Goal: Book appointment/travel/reservation

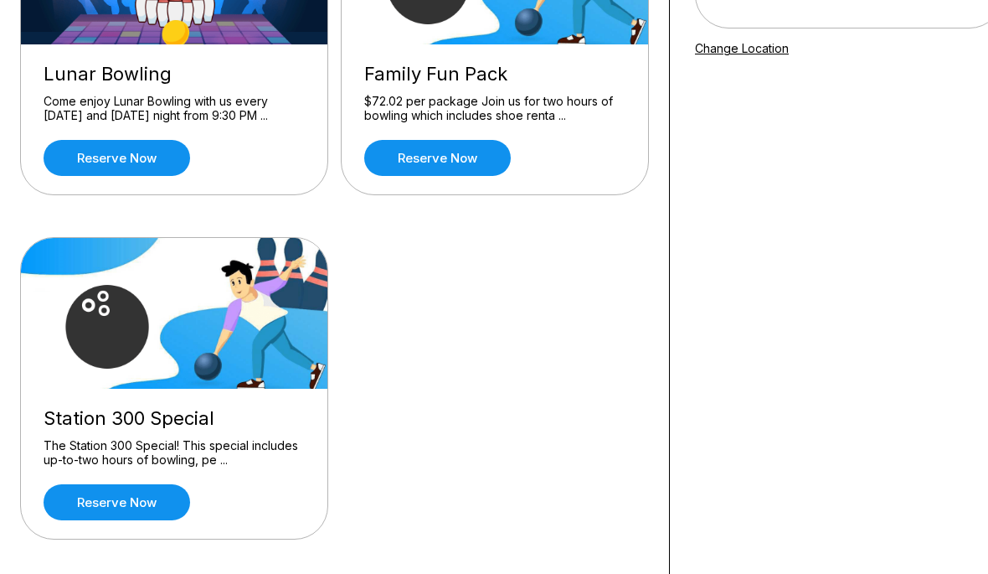
scroll to position [285, 0]
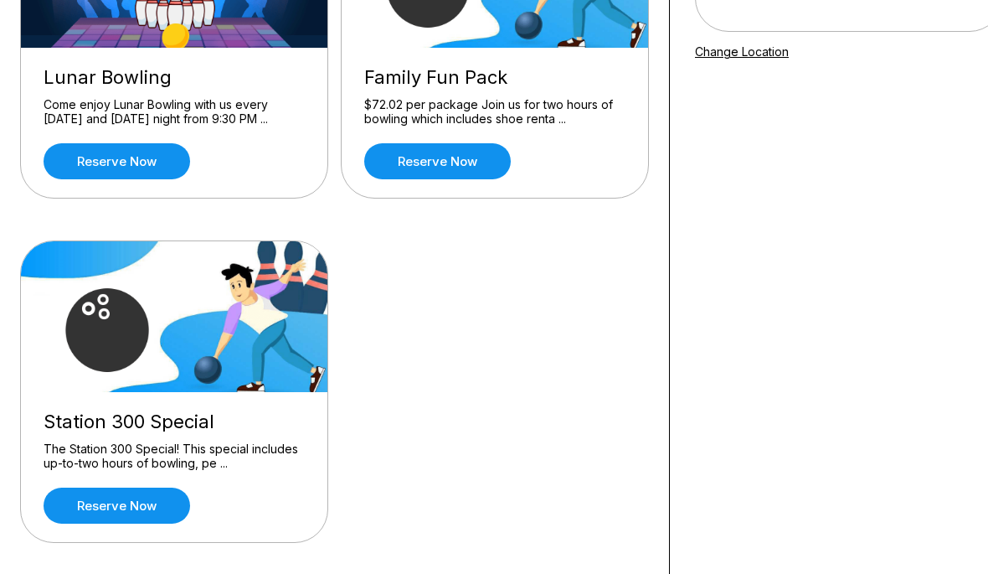
click at [127, 503] on link "Reserve now" at bounding box center [117, 505] width 147 height 36
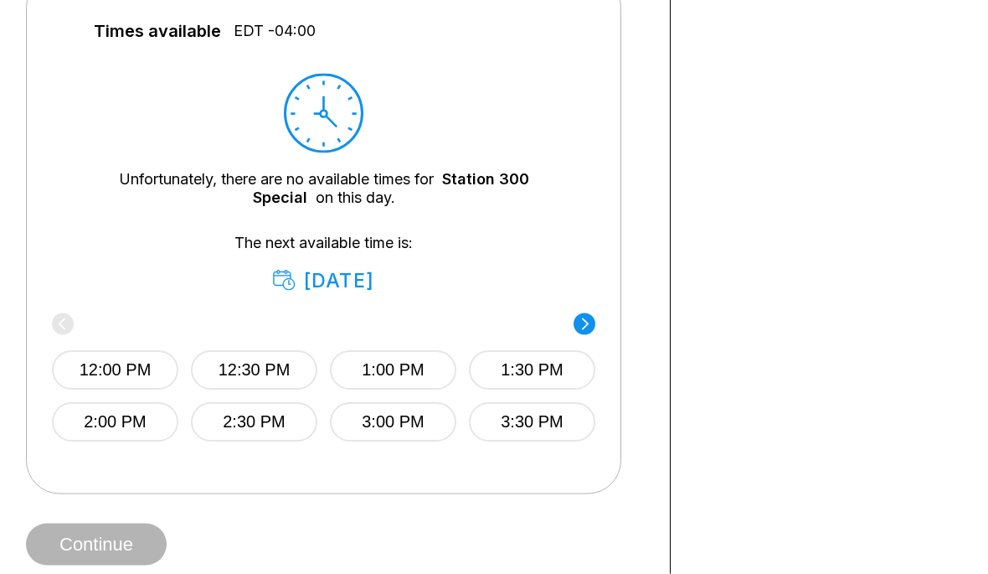
scroll to position [768, 0]
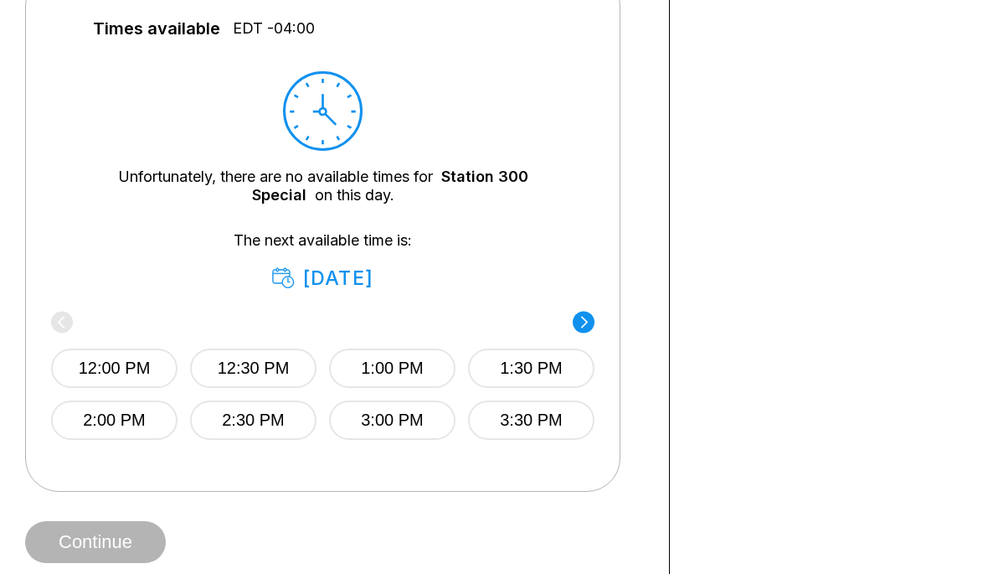
click at [137, 419] on button "2:00 PM" at bounding box center [114, 419] width 126 height 39
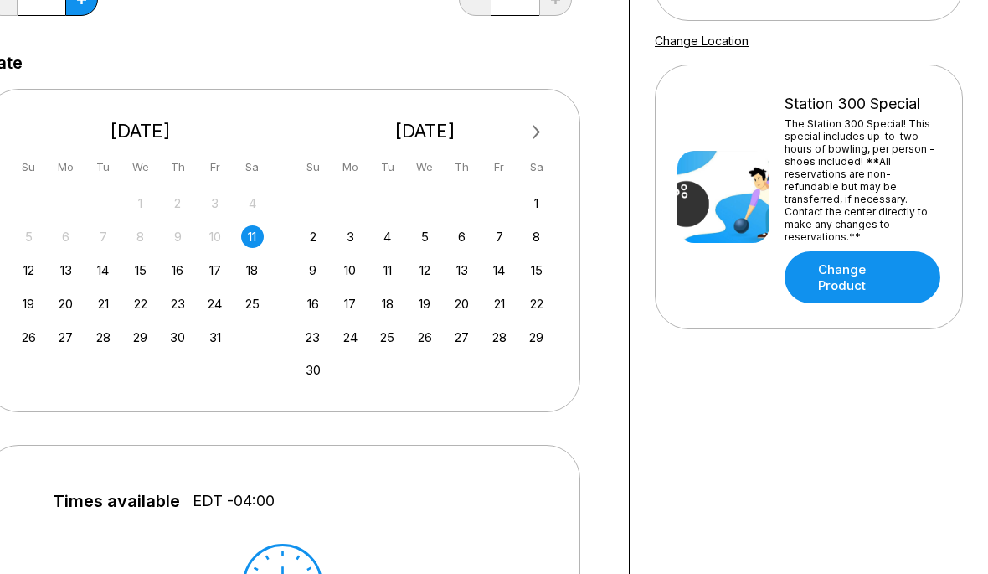
scroll to position [296, 40]
click at [22, 270] on div "12" at bounding box center [29, 270] width 23 height 23
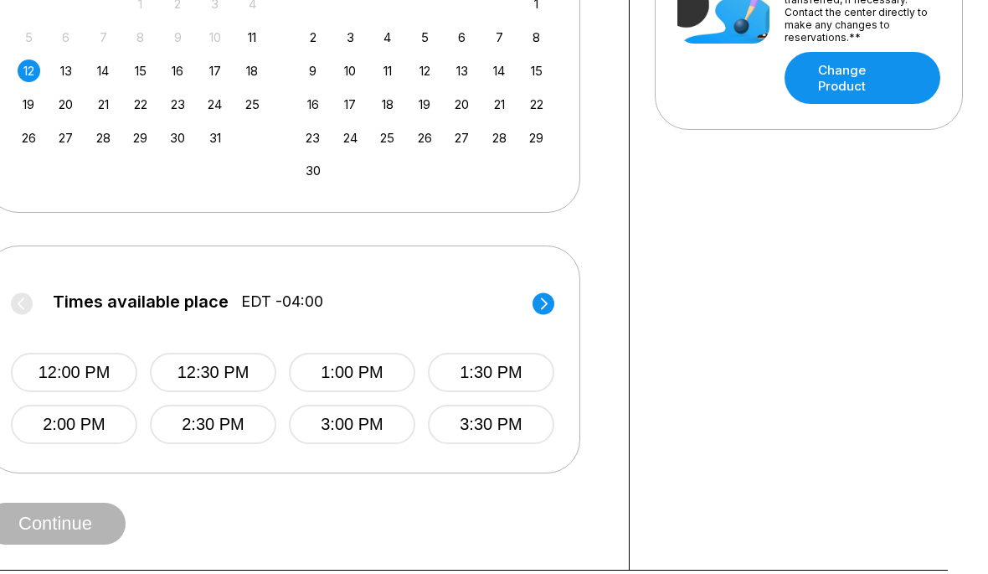
scroll to position [497, 40]
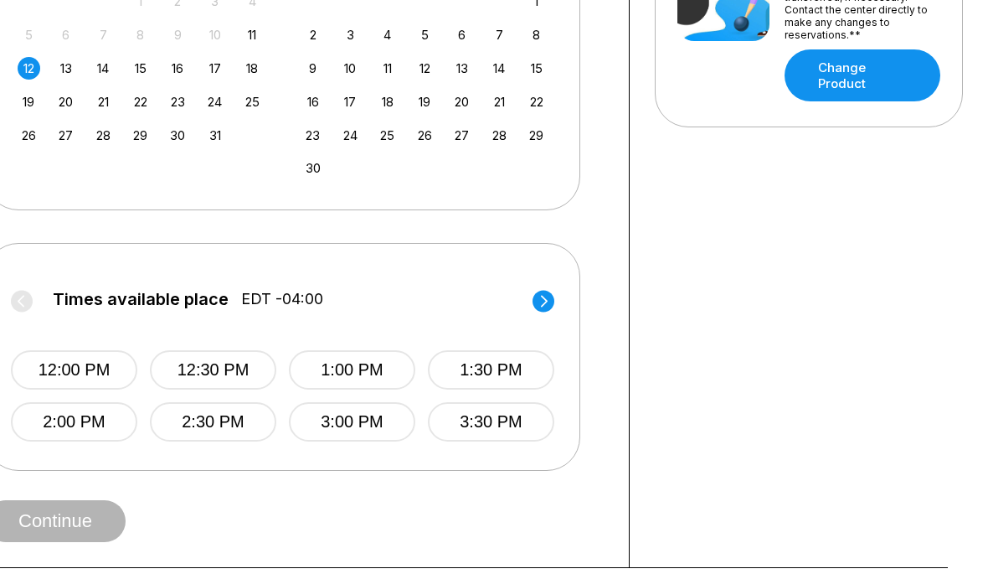
click at [245, 432] on button "2:30 PM" at bounding box center [213, 421] width 126 height 39
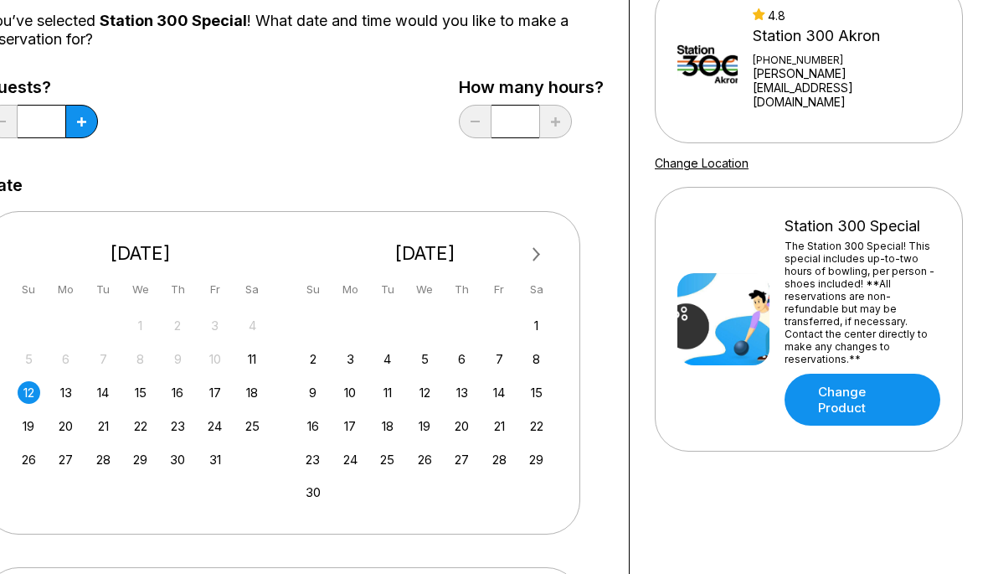
scroll to position [172, 40]
click at [855, 374] on link "Change Product" at bounding box center [863, 400] width 156 height 52
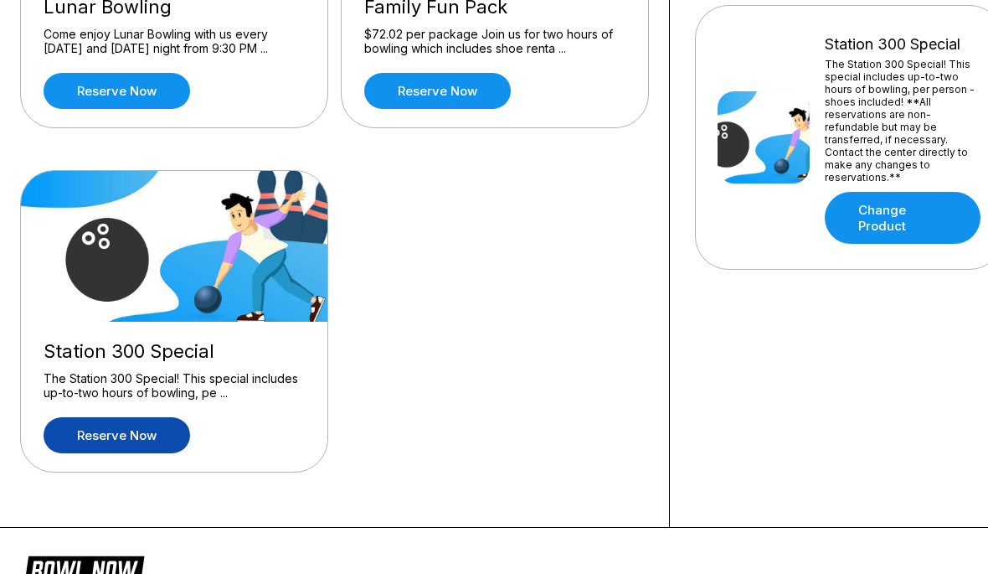
scroll to position [404, 0]
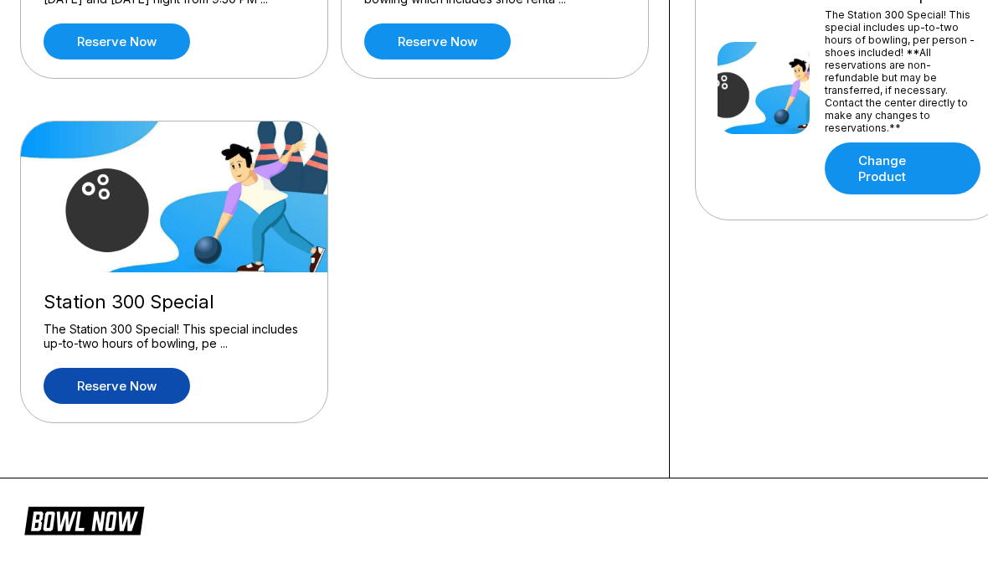
click at [134, 401] on link "Reserve now" at bounding box center [117, 386] width 147 height 36
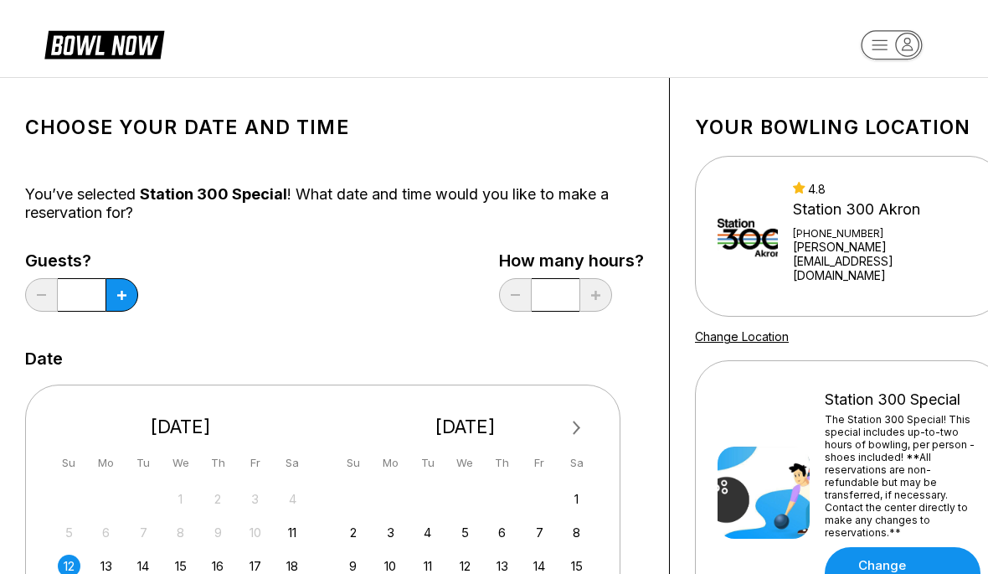
click at [117, 296] on icon at bounding box center [121, 295] width 9 height 9
click at [118, 295] on icon at bounding box center [121, 295] width 9 height 9
type input "*"
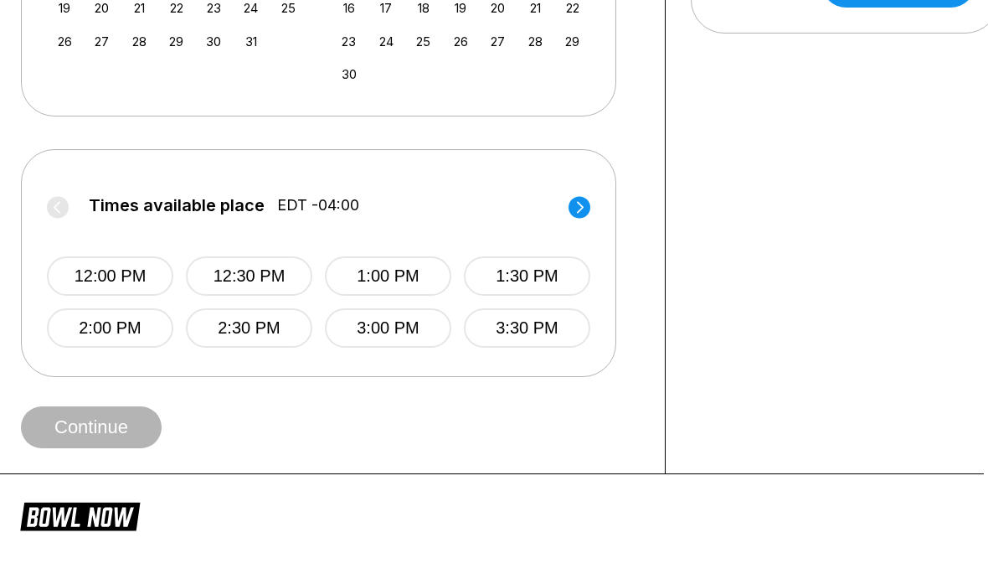
scroll to position [591, 1]
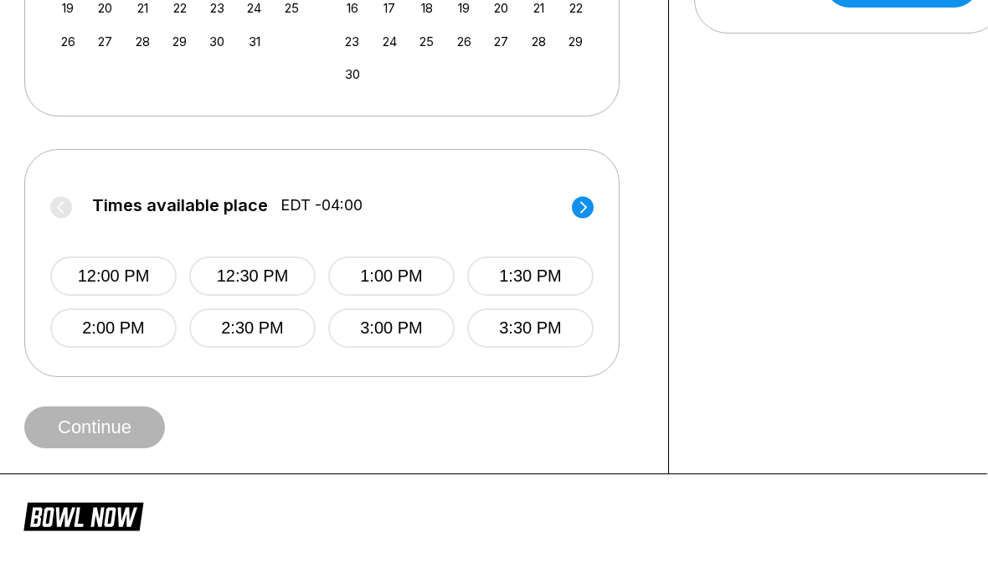
click at [260, 339] on button "2:30 PM" at bounding box center [252, 327] width 126 height 39
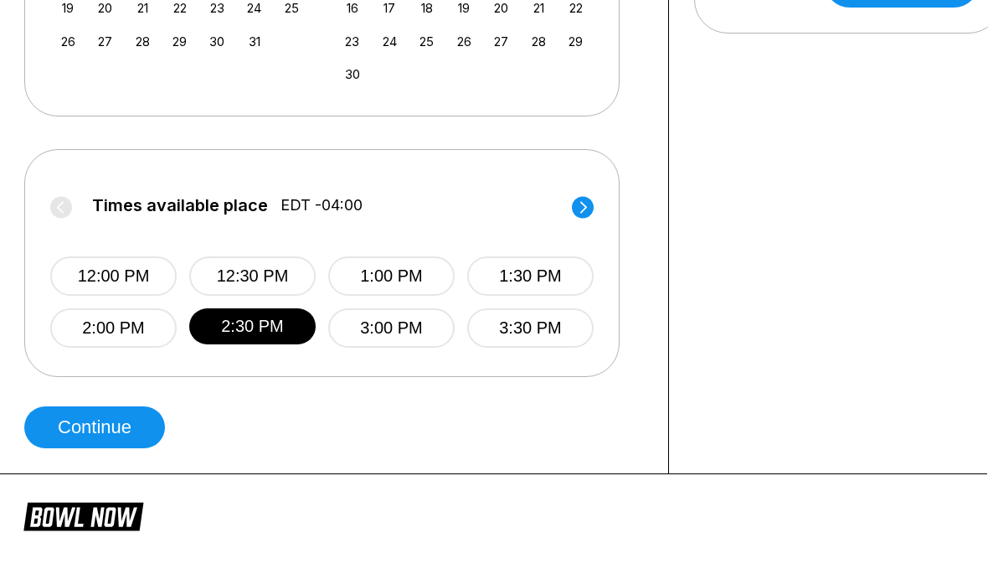
click at [131, 425] on button "Continue" at bounding box center [94, 427] width 141 height 42
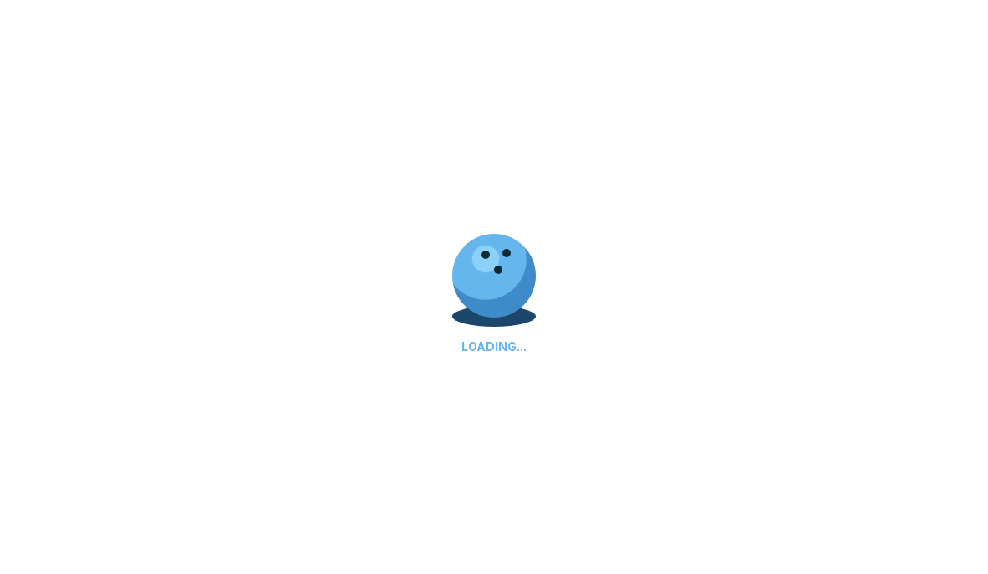
select select "**"
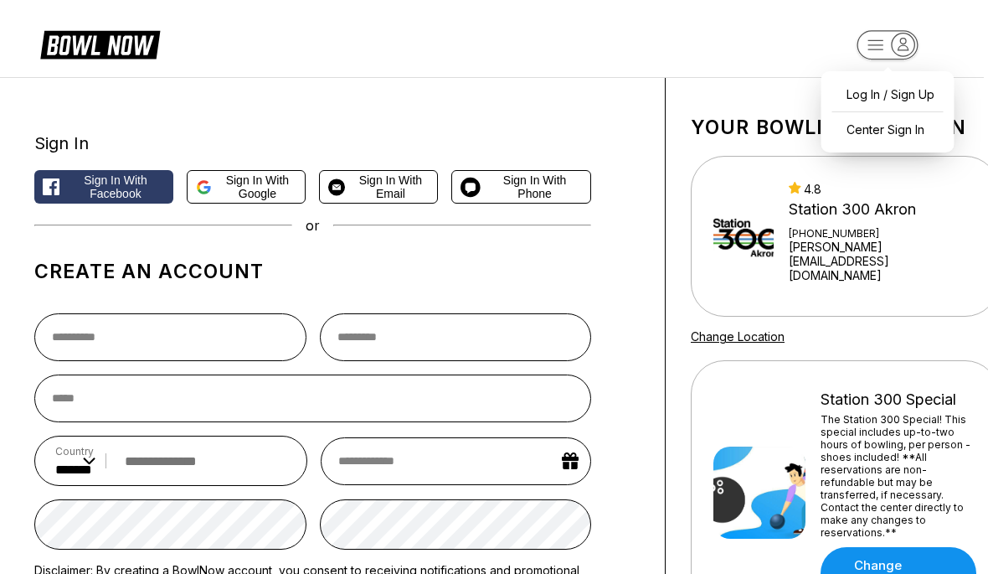
scroll to position [0, 5]
click at [262, 190] on span "Sign in with Google" at bounding box center [257, 186] width 79 height 27
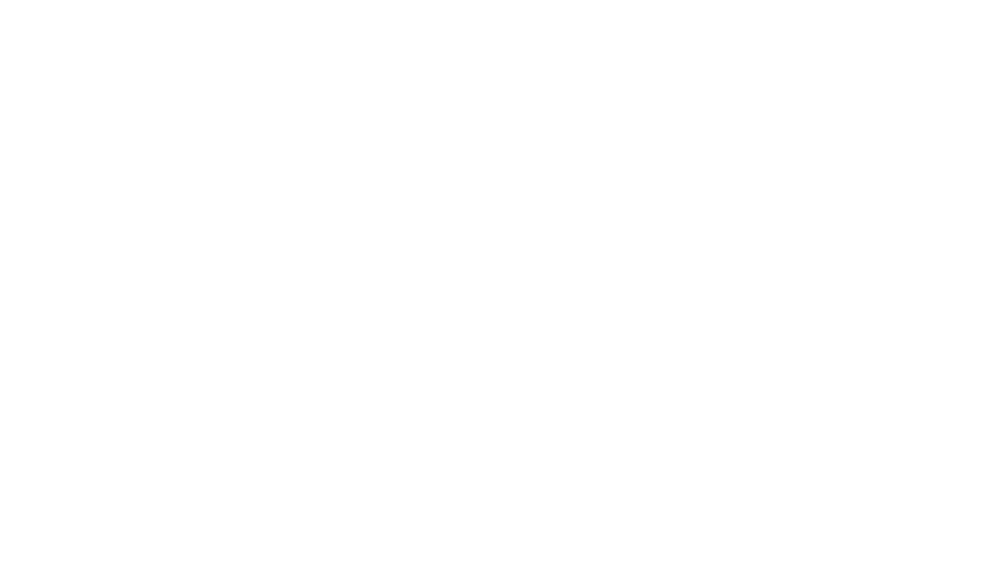
scroll to position [0, 0]
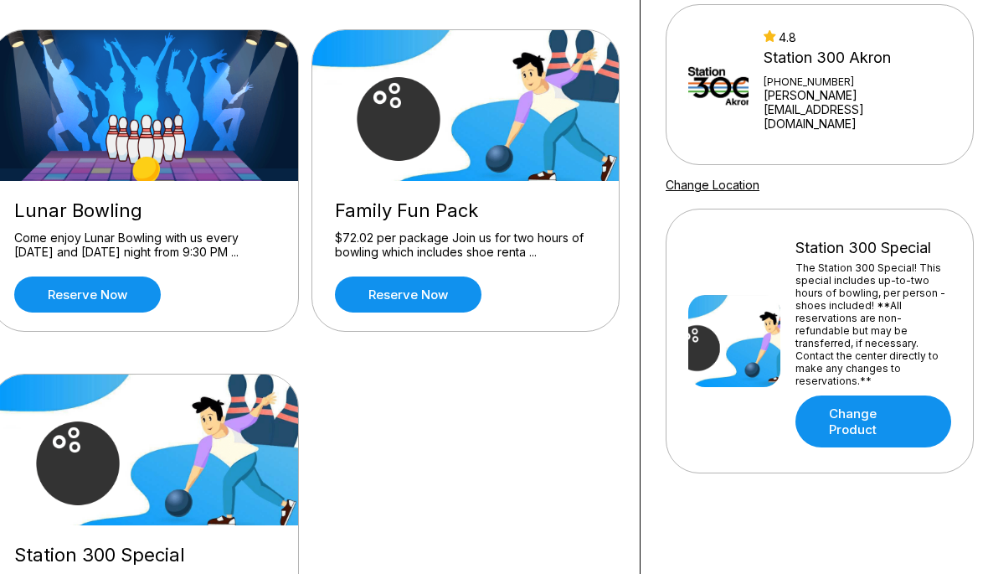
scroll to position [197, 29]
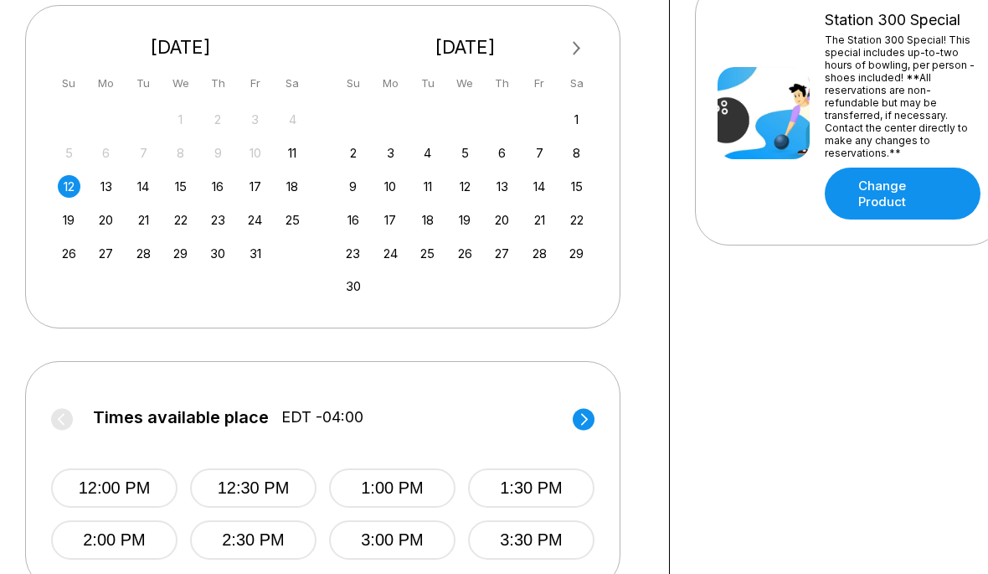
click at [394, 543] on button "3:00 PM" at bounding box center [392, 539] width 126 height 39
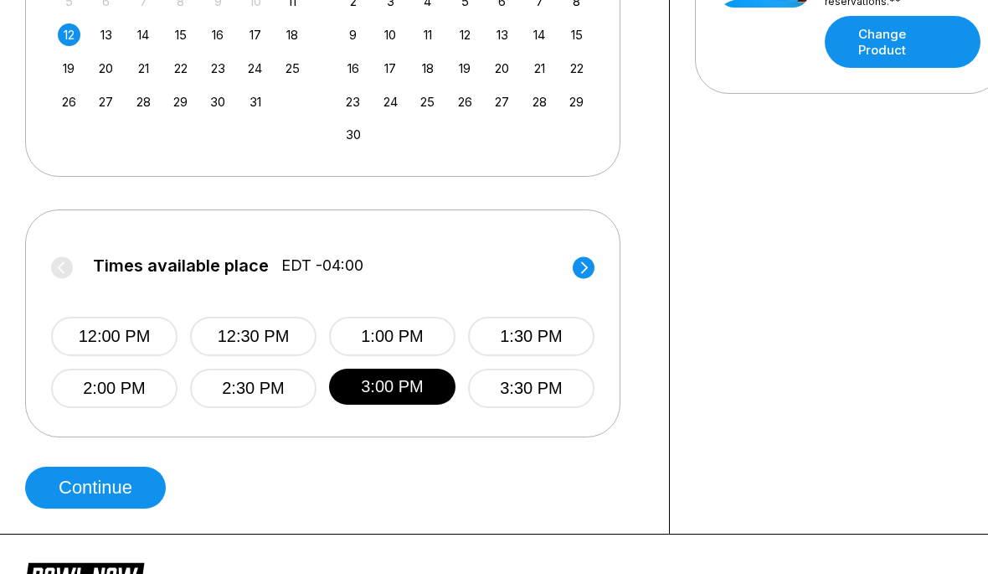
scroll to position [634, 0]
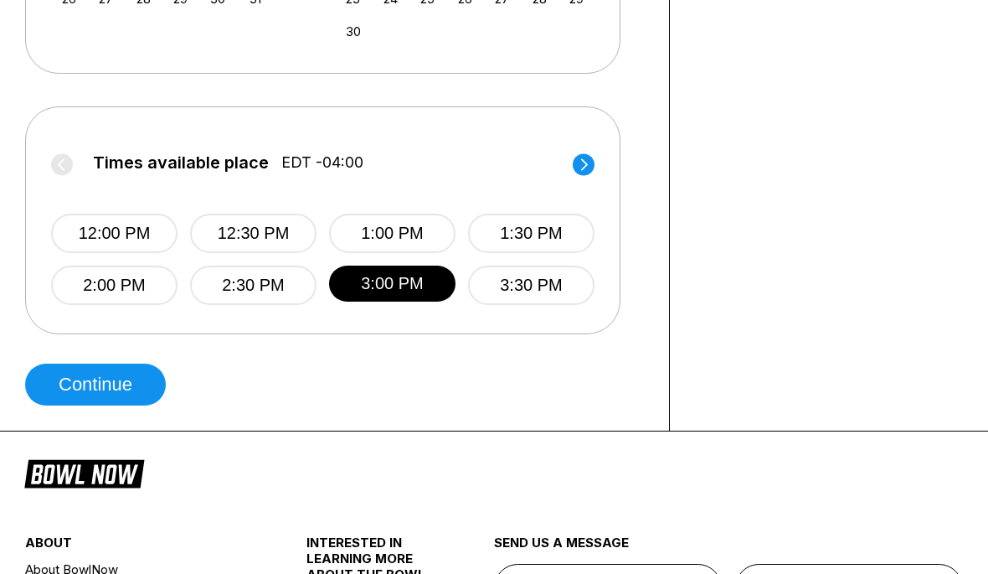
click at [95, 383] on button "Continue" at bounding box center [95, 384] width 141 height 42
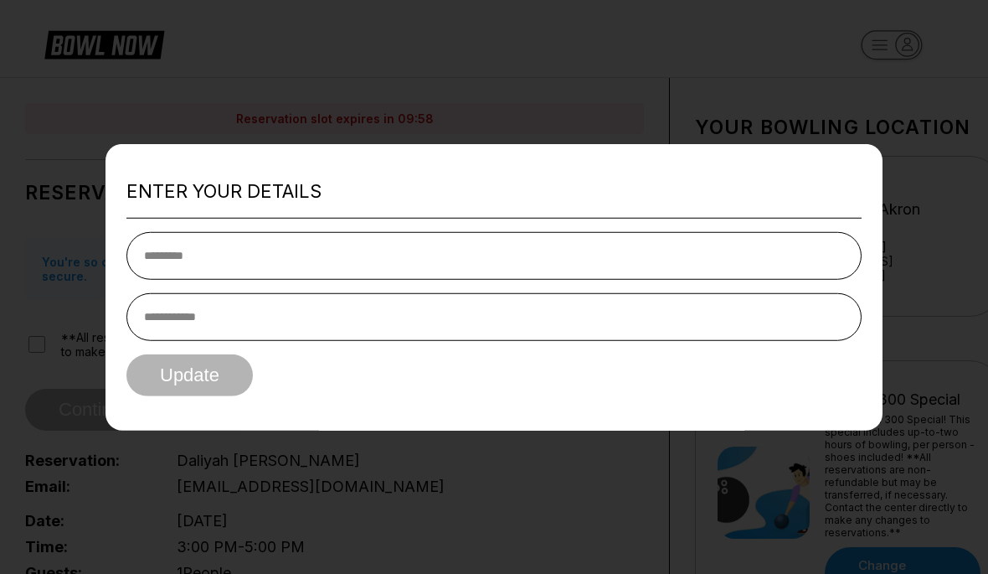
click at [366, 280] on input "text" at bounding box center [493, 256] width 735 height 48
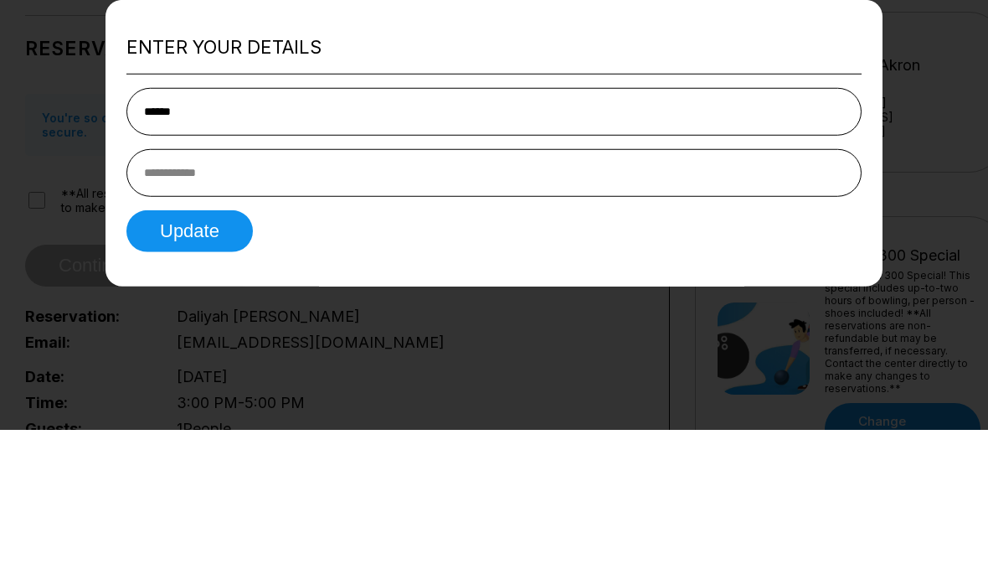
type input "******"
click at [456, 293] on input "tel" at bounding box center [493, 317] width 735 height 48
type input "**"
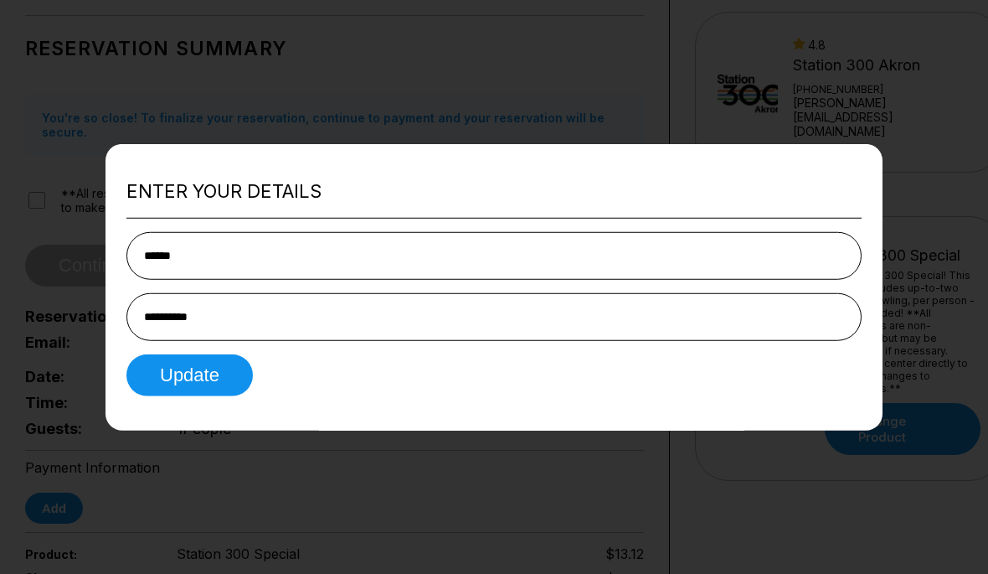
type input "**********"
click at [198, 396] on button "Update" at bounding box center [189, 375] width 126 height 42
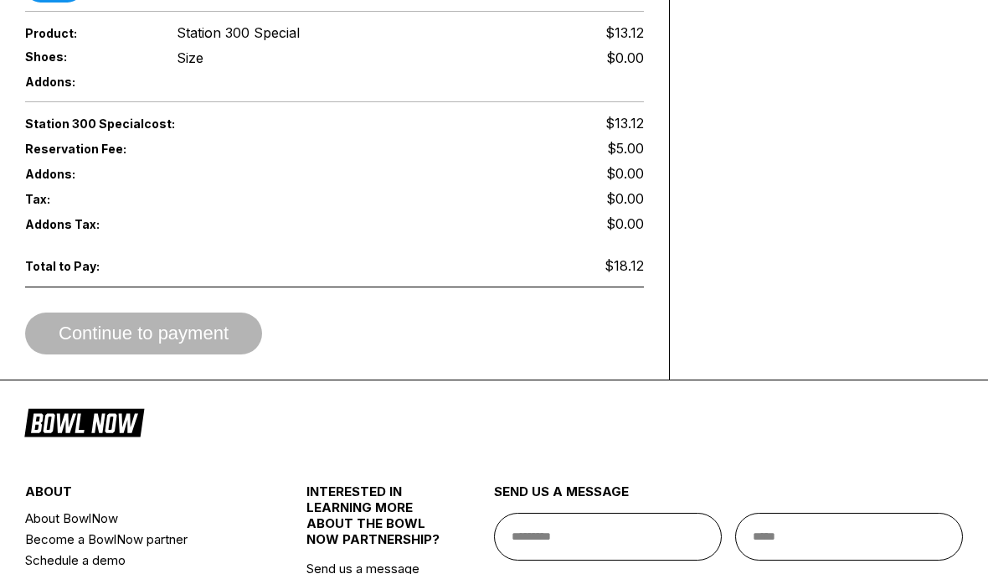
scroll to position [663, 0]
